Goal: Navigation & Orientation: Find specific page/section

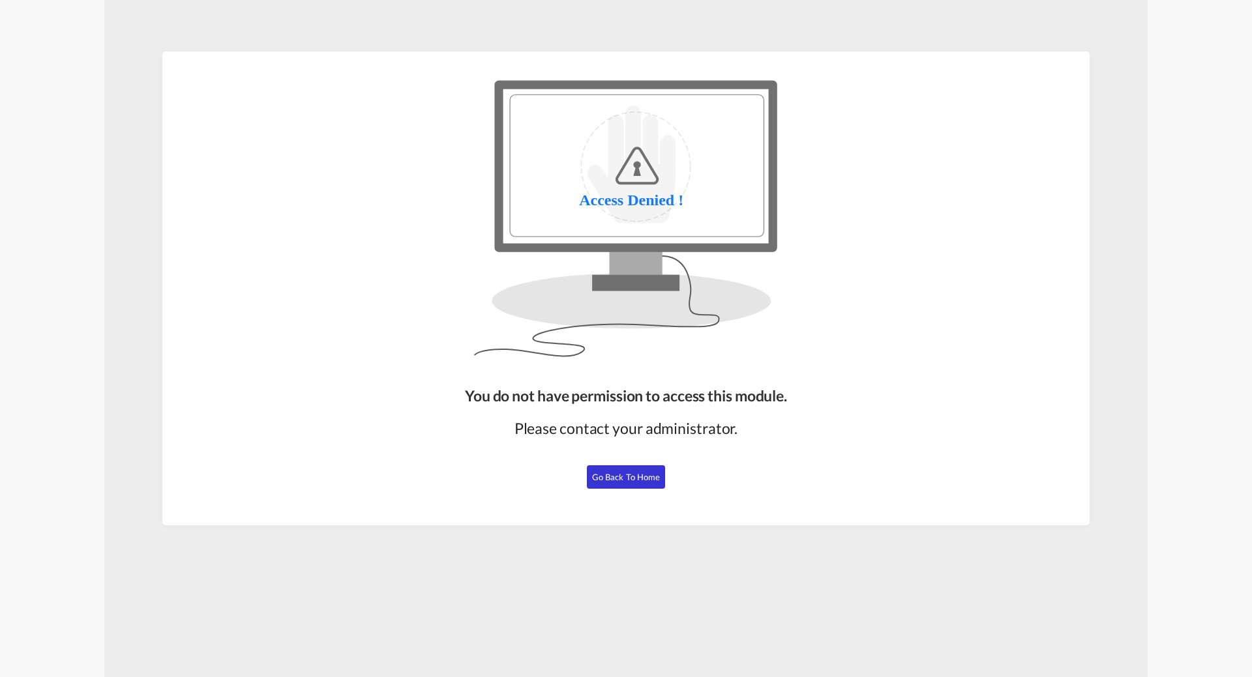
click at [642, 475] on span "Go Back to Home" at bounding box center [626, 477] width 68 height 10
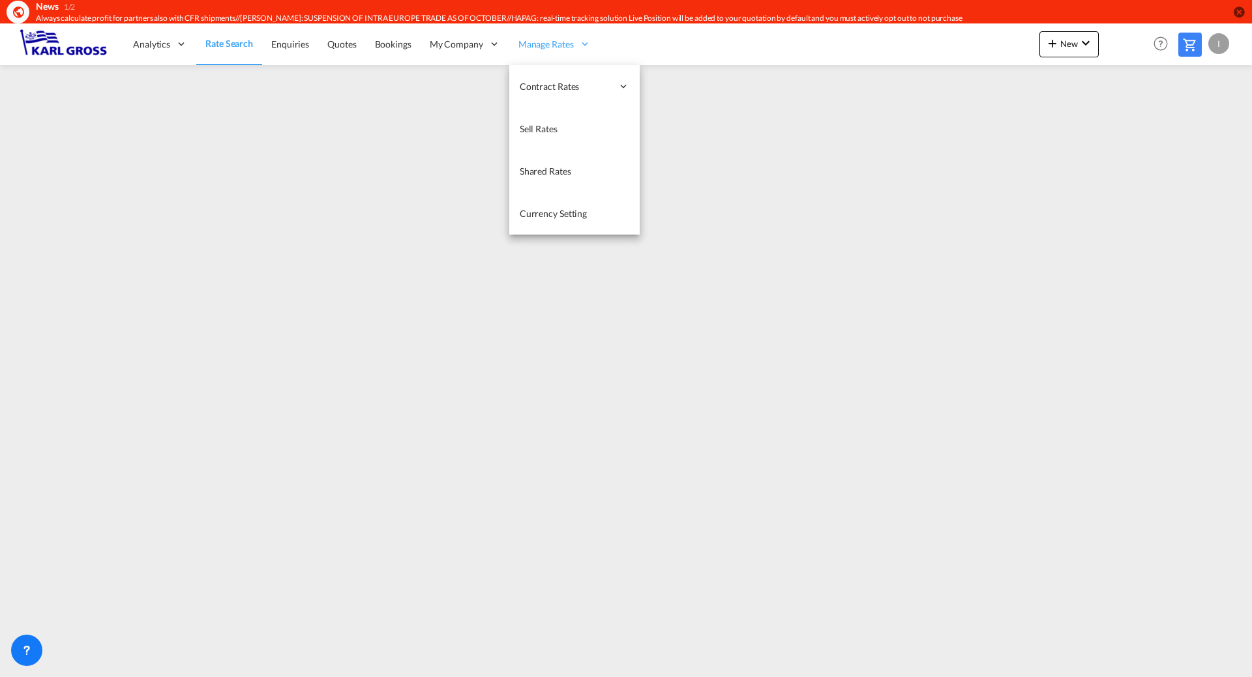
click at [556, 37] on div "Manage Rates" at bounding box center [554, 44] width 91 height 42
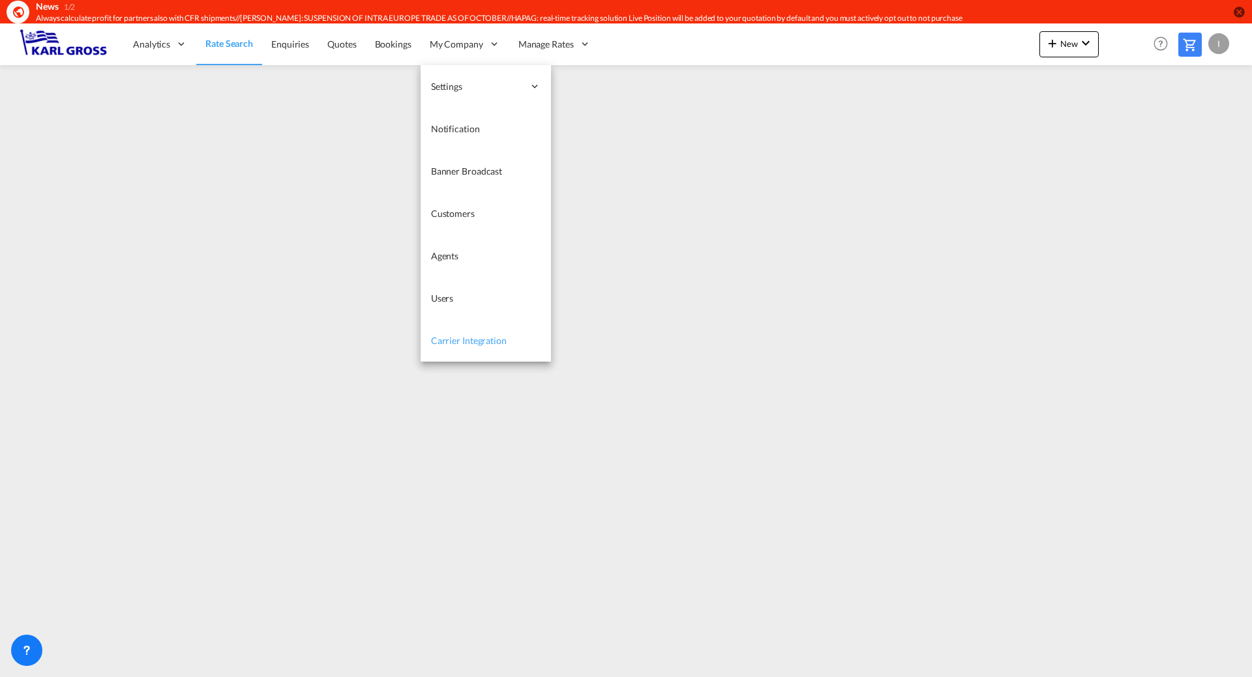
click at [486, 344] on span "Carrier Integration" at bounding box center [469, 340] width 76 height 11
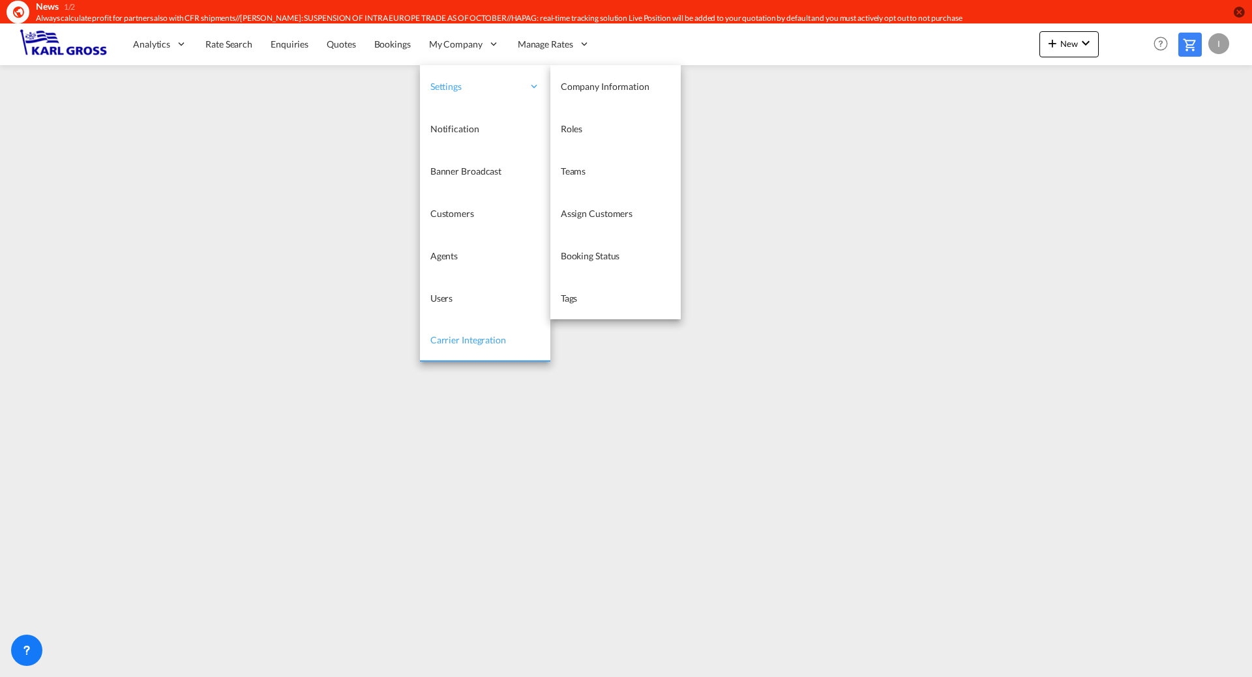
click at [484, 95] on div "Settings" at bounding box center [485, 86] width 130 height 42
click at [580, 91] on span "Company Information" at bounding box center [605, 86] width 89 height 11
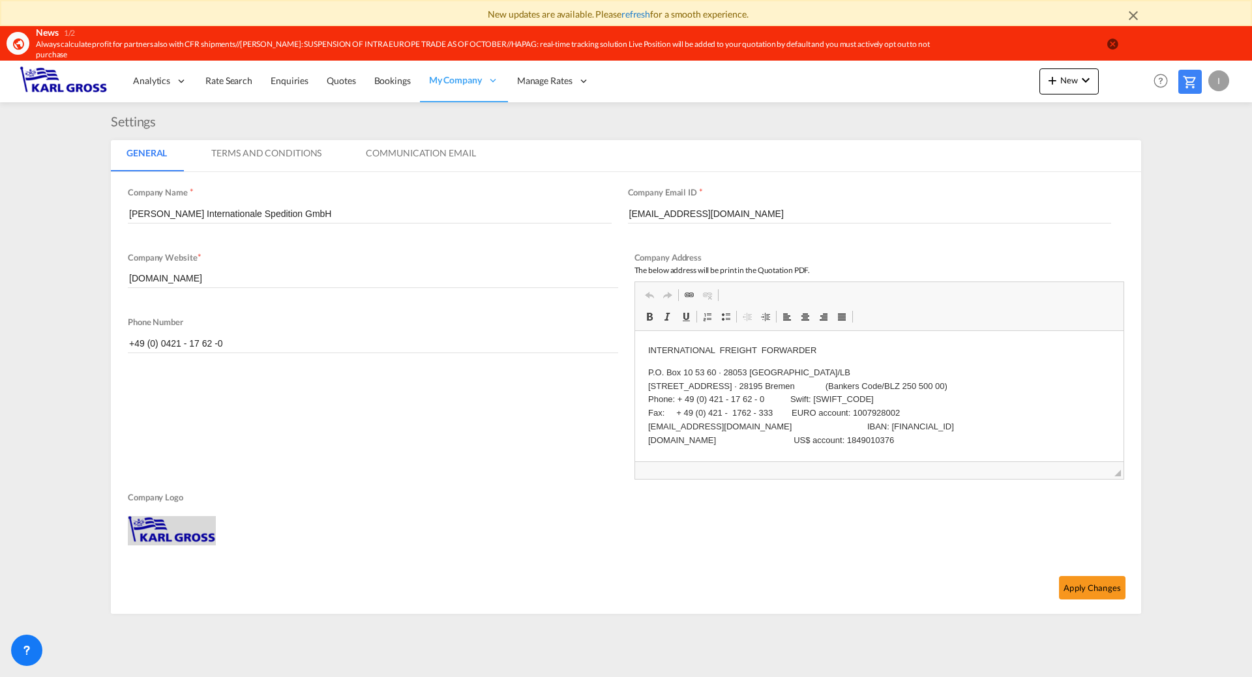
click at [631, 16] on link "refresh" at bounding box center [635, 13] width 29 height 11
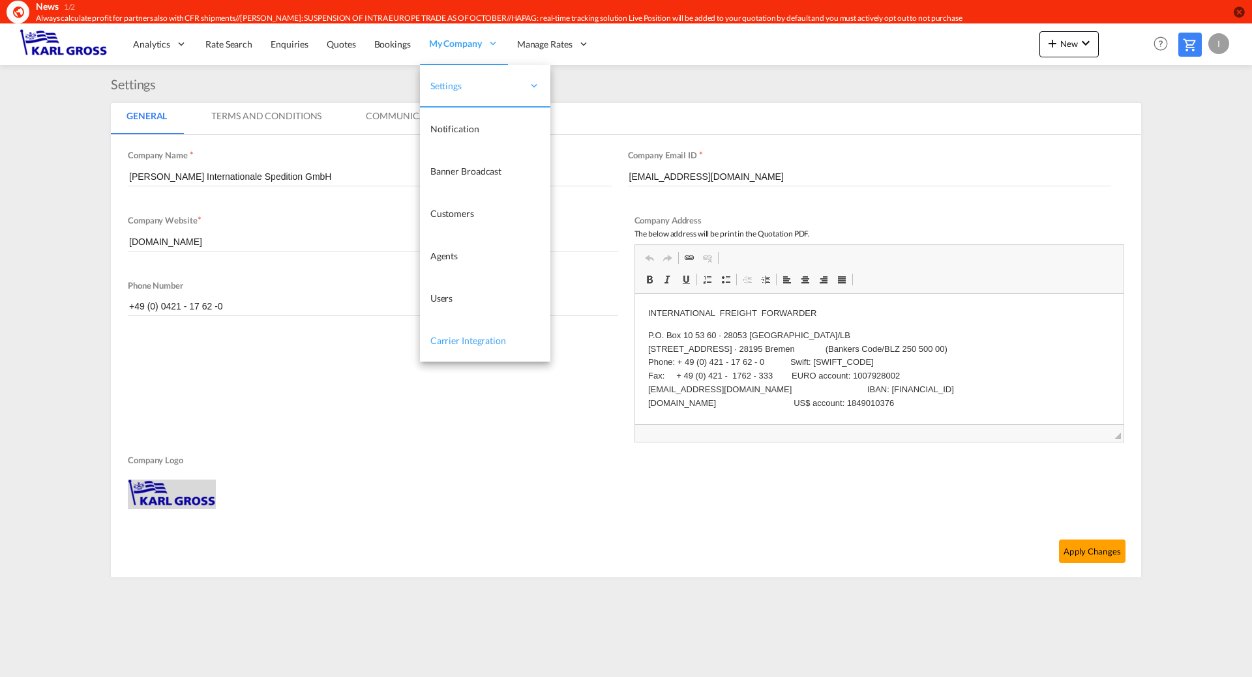
click at [450, 338] on span "Carrier Integration" at bounding box center [468, 340] width 76 height 11
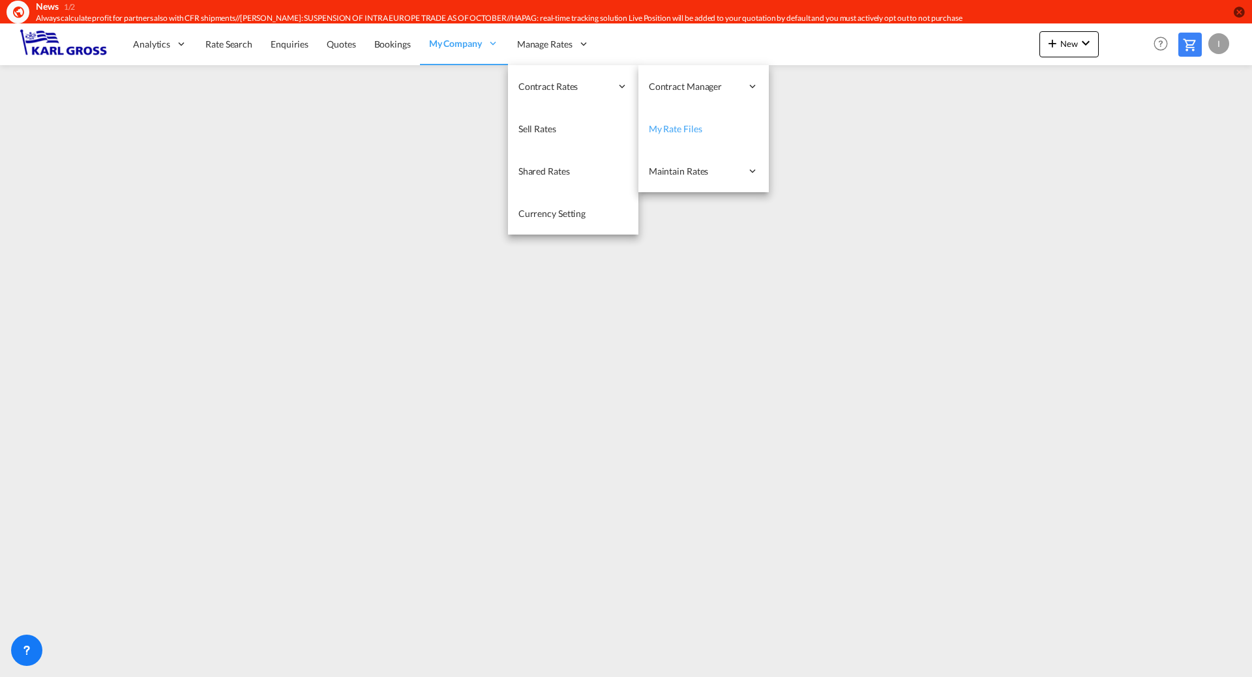
click at [660, 135] on span "My Rate Files" at bounding box center [675, 129] width 53 height 13
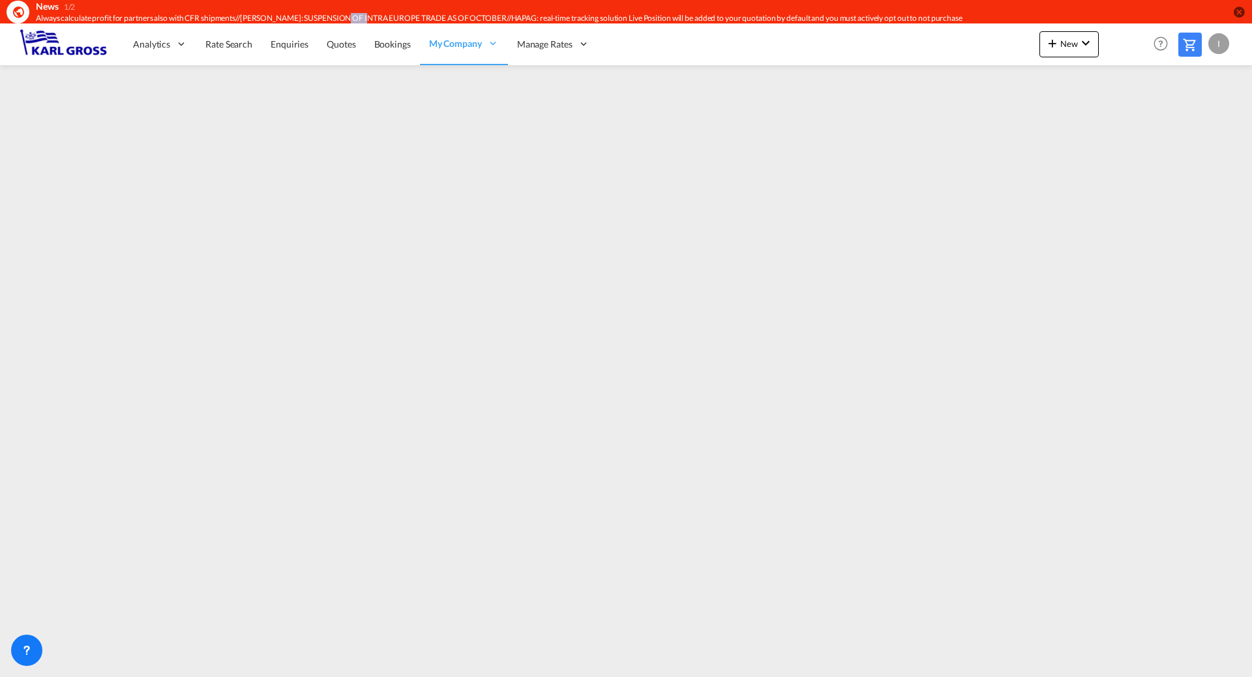
click at [1236, 10] on md-icon "icon-close-circle" at bounding box center [1238, 11] width 13 height 13
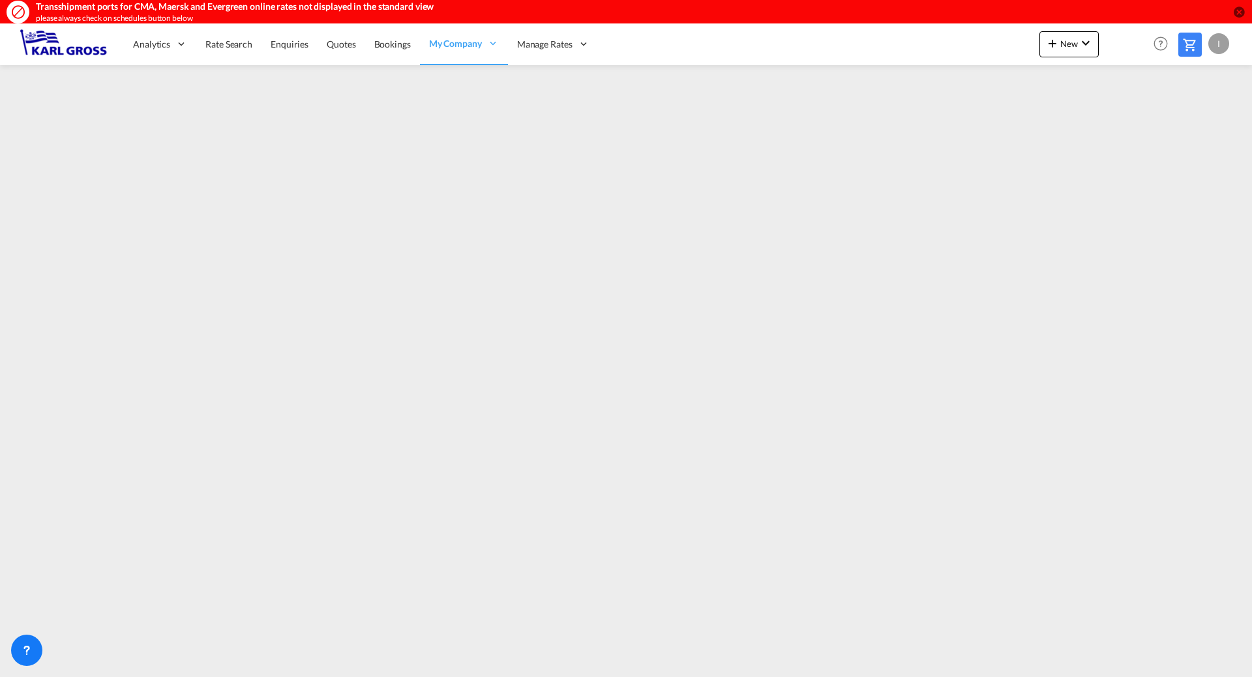
click at [1235, 9] on md-icon "icon-close-circle" at bounding box center [1238, 11] width 13 height 13
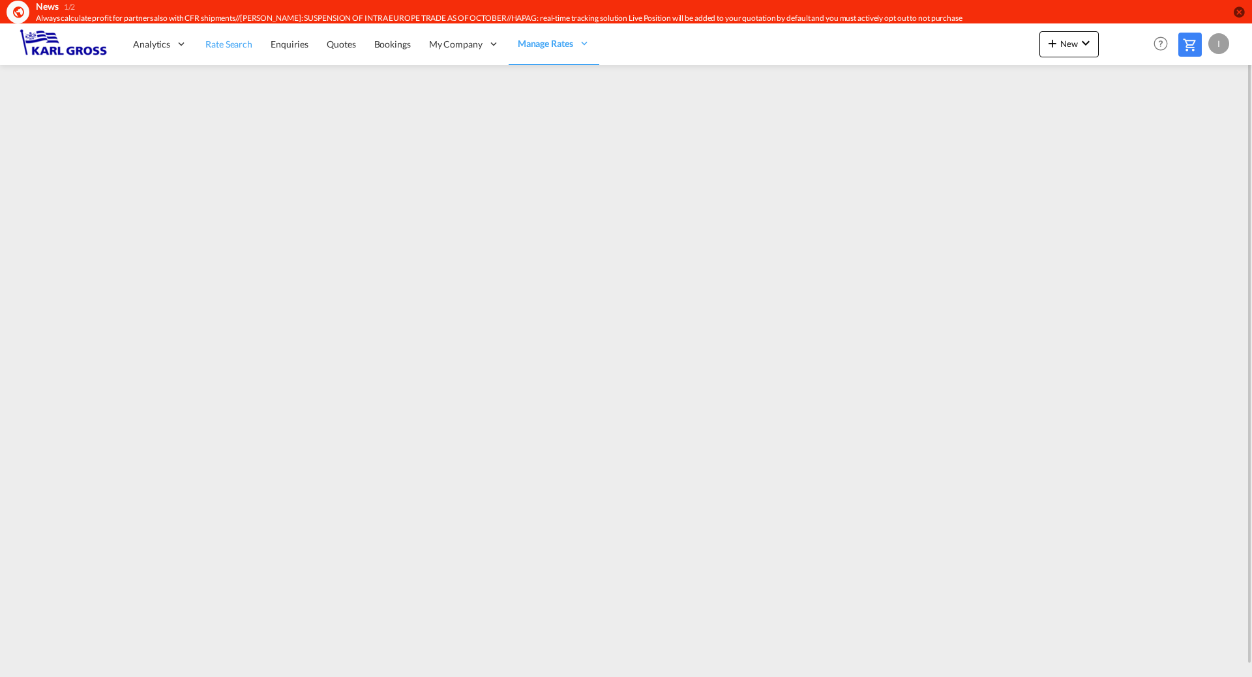
click at [246, 54] on link "Rate Search" at bounding box center [228, 44] width 65 height 42
